Goal: Check status: Check status

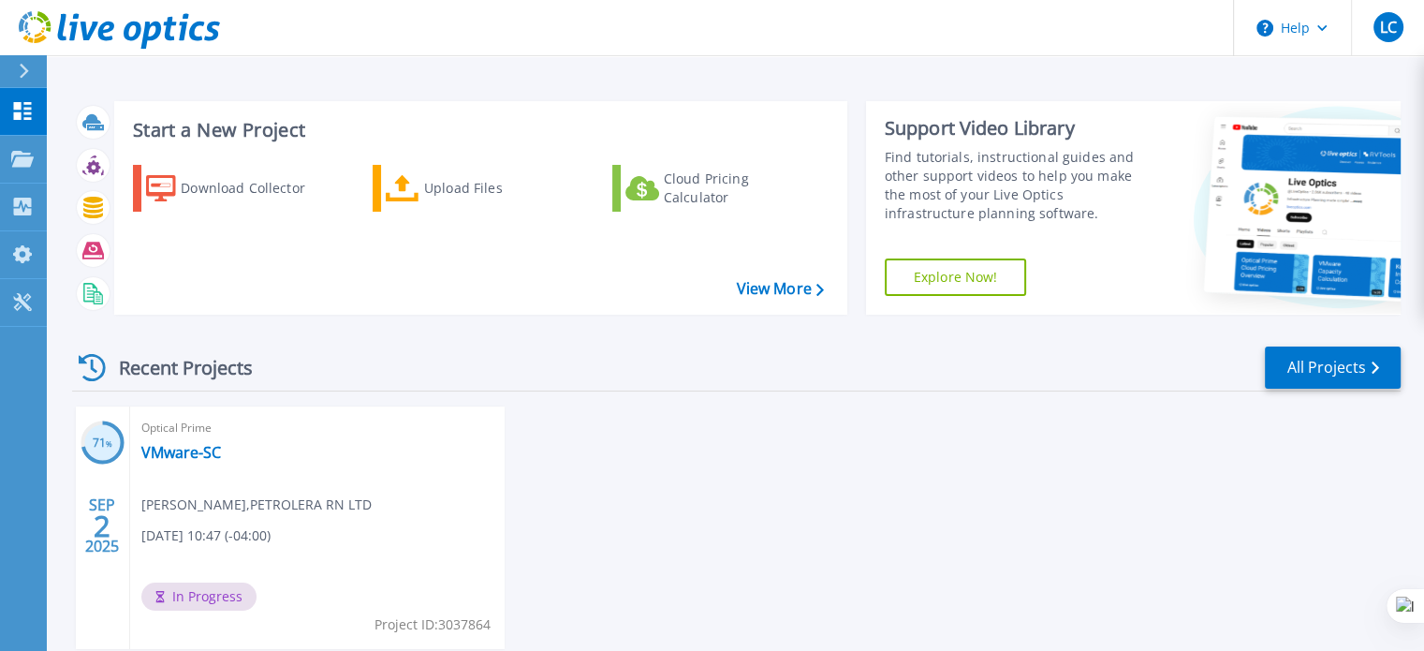
click at [814, 490] on div "71 % SEP 2 2025 Optical Prime VMware-SC luigi chacon , PETROLERA RN LTD 09/02/2…" at bounding box center [728, 546] width 1343 height 280
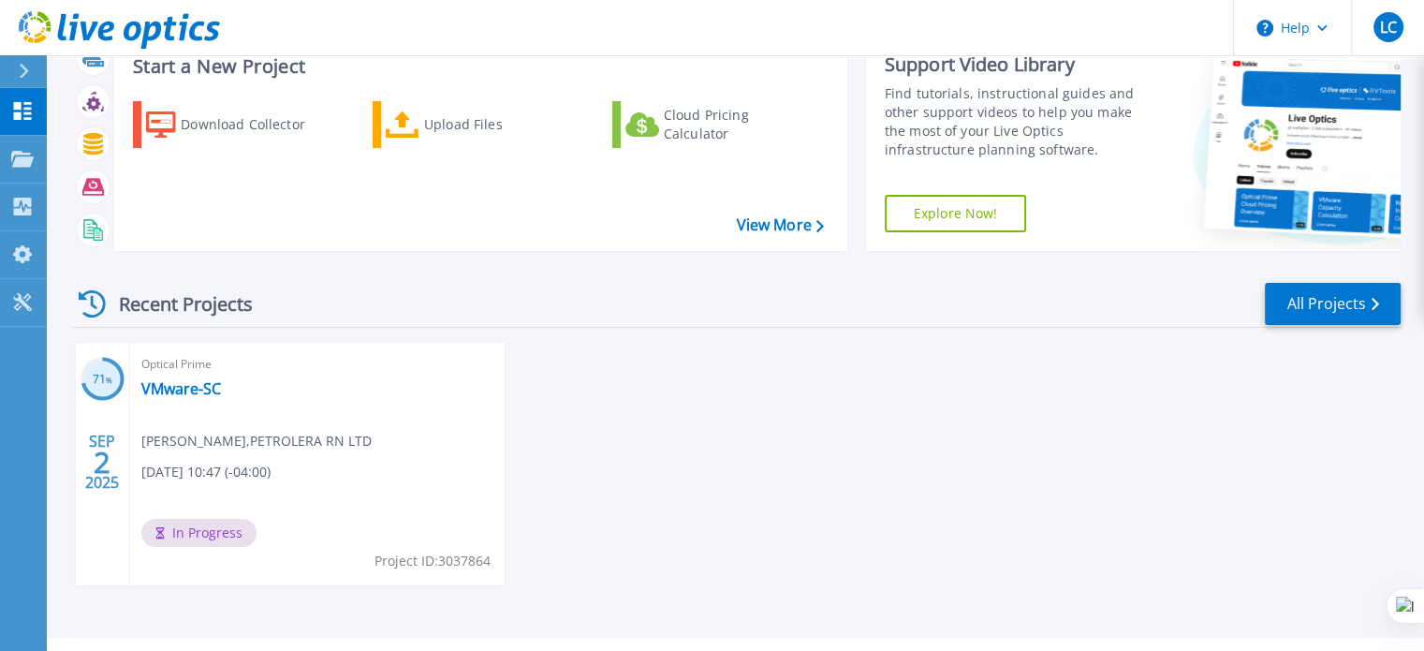
scroll to position [94, 0]
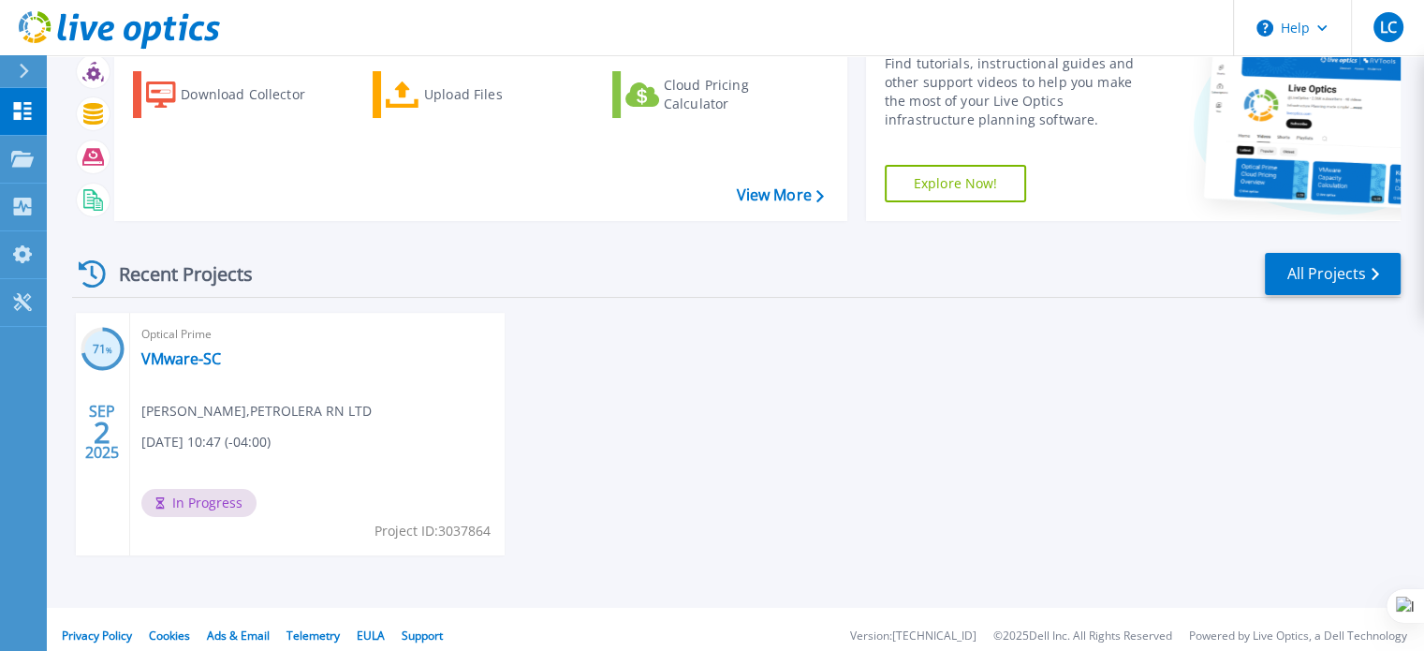
click at [191, 504] on span "In Progress" at bounding box center [198, 503] width 115 height 28
click at [20, 164] on icon at bounding box center [22, 159] width 22 height 16
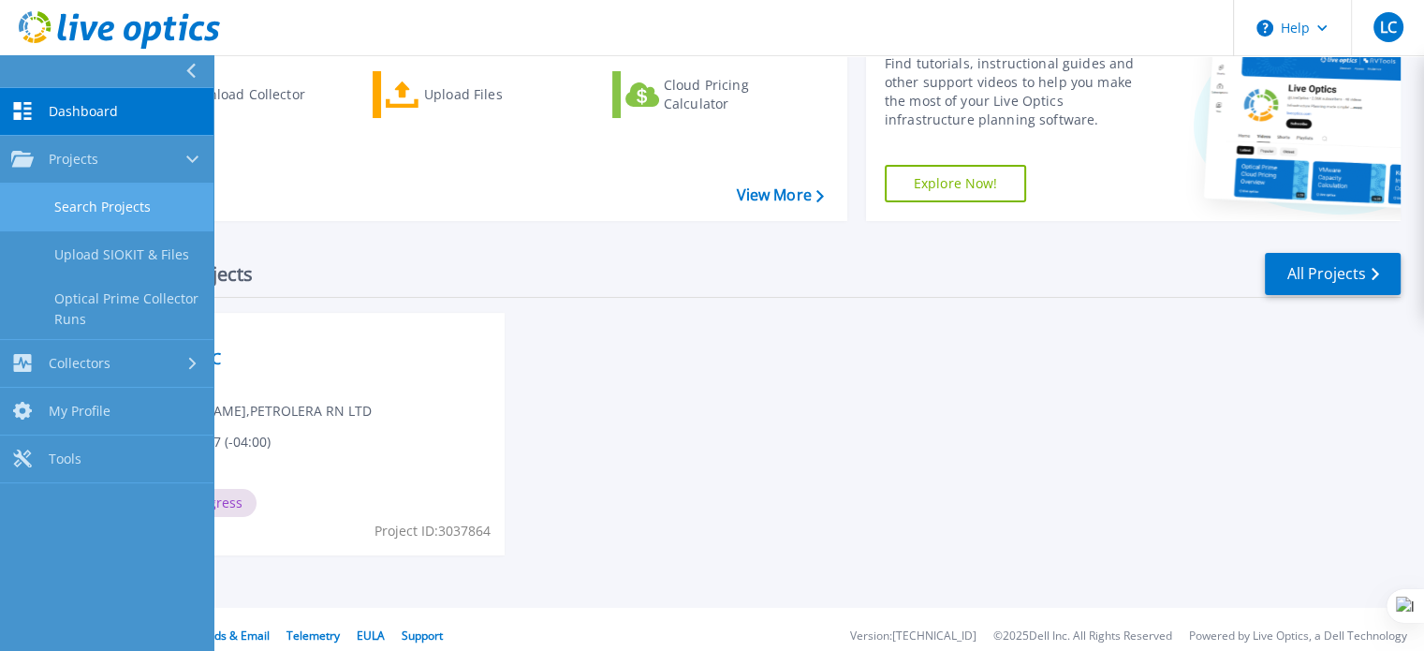
click at [120, 216] on link "Search Projects" at bounding box center [106, 207] width 213 height 48
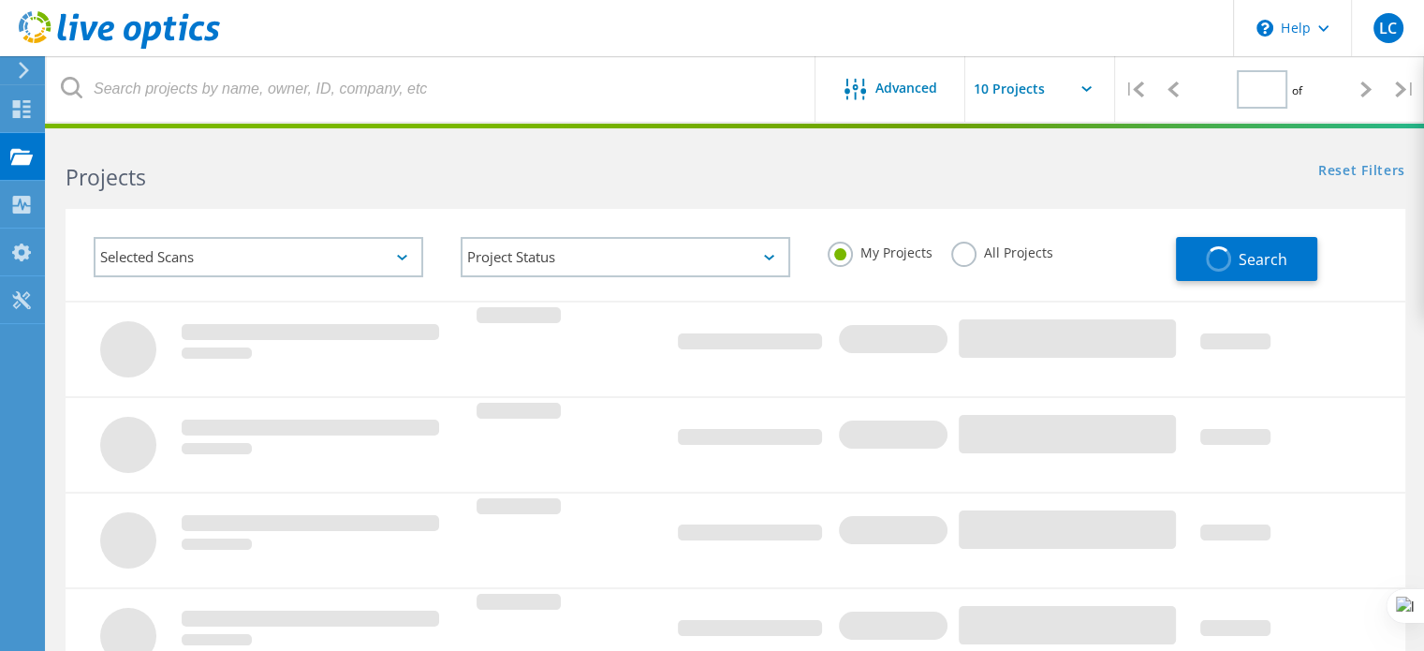
type input "1"
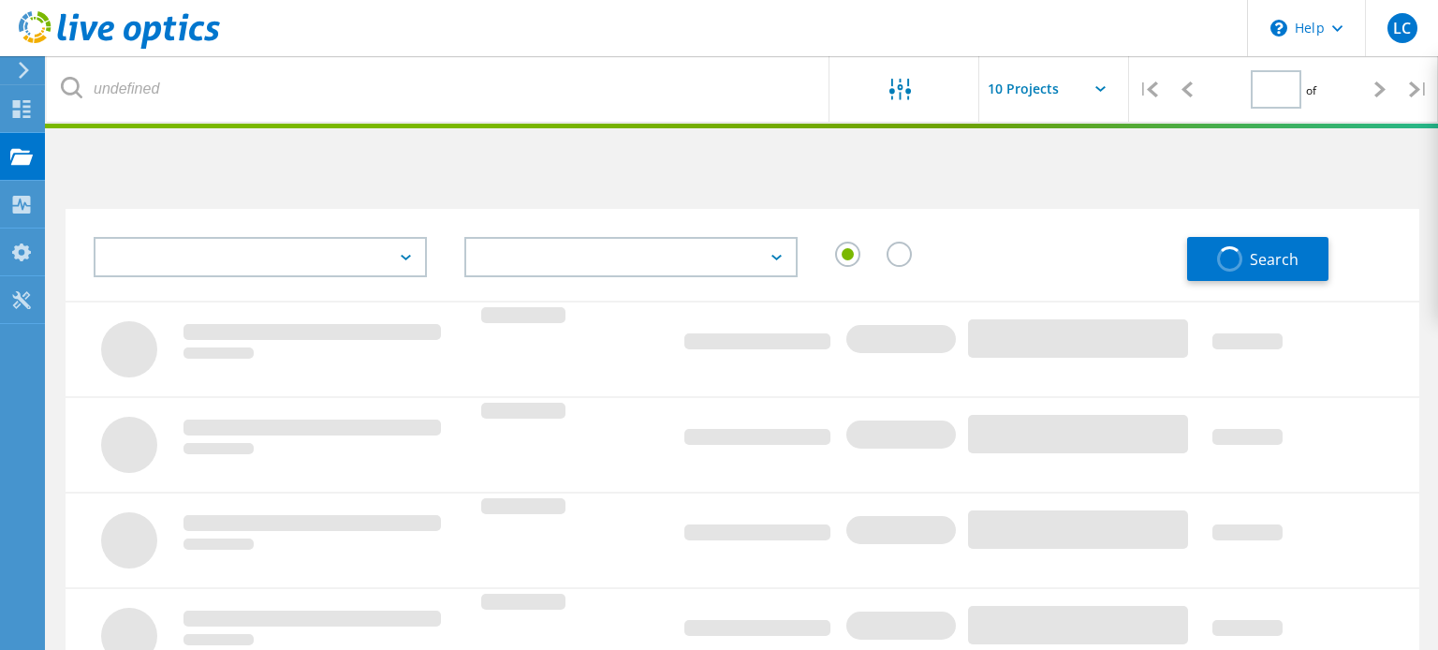
type input "1"
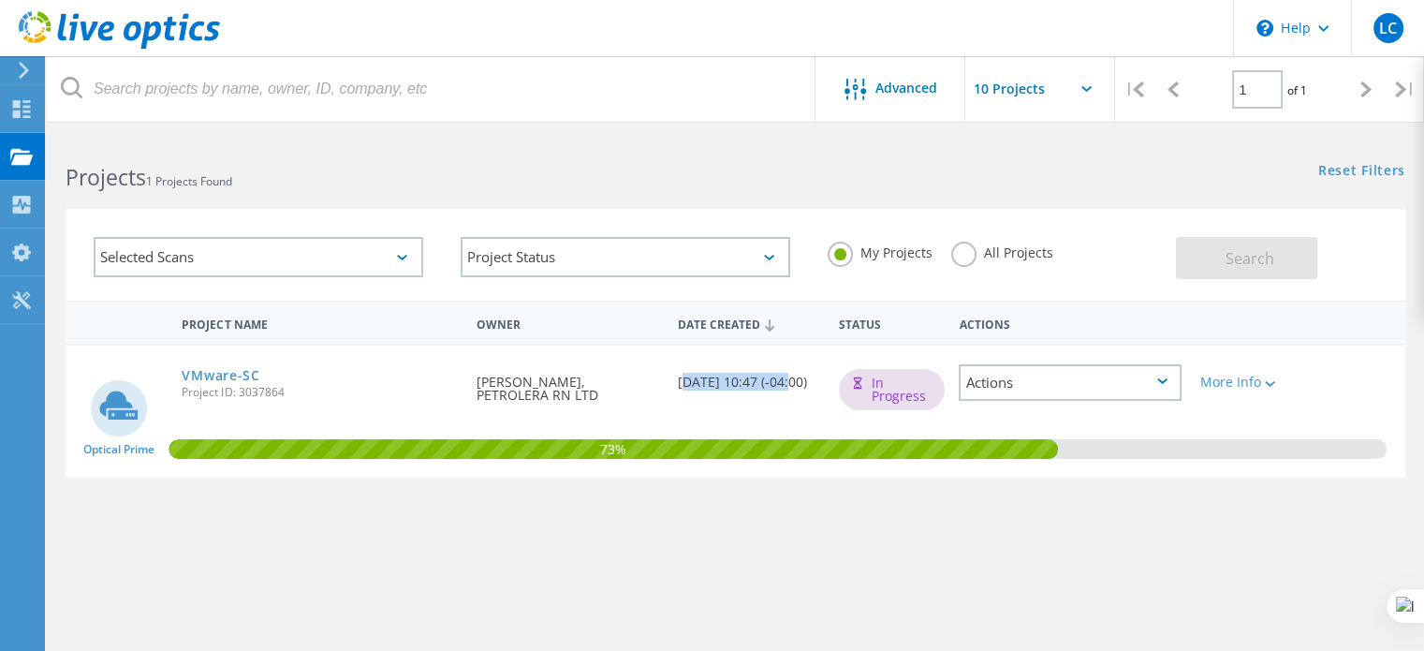
drag, startPoint x: 705, startPoint y: 384, endPoint x: 810, endPoint y: 384, distance: 104.8
click at [810, 384] on div "Date Created 09/02/2025, 10:47 (-04:00)" at bounding box center [748, 376] width 161 height 62
click at [1068, 513] on div "Project Name Owner Date Created Status Actions Optical Prime VMware-SC Project …" at bounding box center [735, 543] width 1339 height 487
